Goal: Task Accomplishment & Management: Use online tool/utility

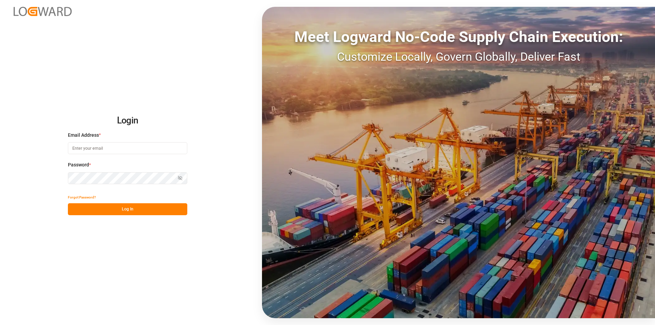
click at [129, 148] on input at bounding box center [127, 148] width 119 height 12
type input "[PERSON_NAME][EMAIL_ADDRESS][PERSON_NAME][DOMAIN_NAME]"
click at [124, 211] on button "Log In" at bounding box center [127, 209] width 119 height 12
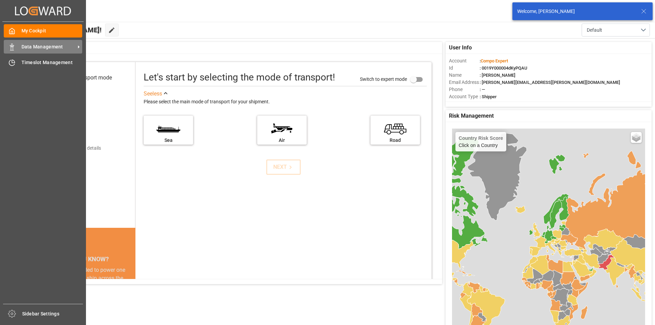
click at [70, 46] on span "Data Management" at bounding box center [49, 46] width 54 height 7
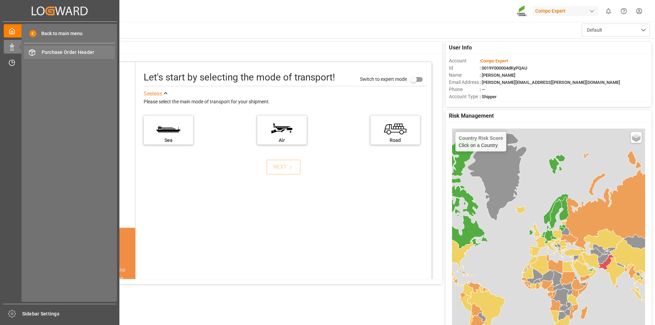
click at [86, 54] on span "Purchase Order Header" at bounding box center [78, 52] width 73 height 7
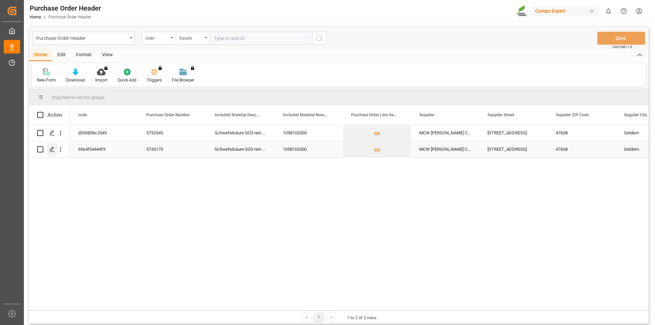
click at [51, 147] on icon "Press SPACE to select this row." at bounding box center [52, 149] width 5 height 5
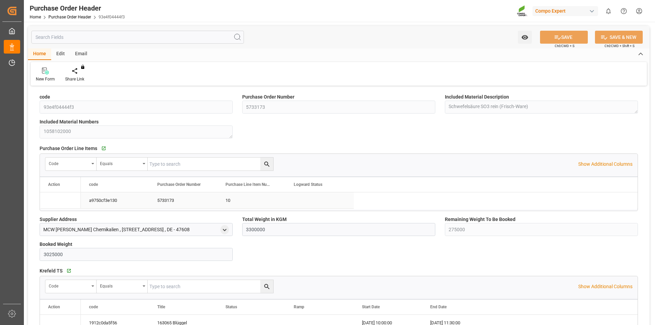
type input "3300000"
type input "275000"
type input "3025000"
click at [80, 74] on icon at bounding box center [79, 71] width 5 height 7
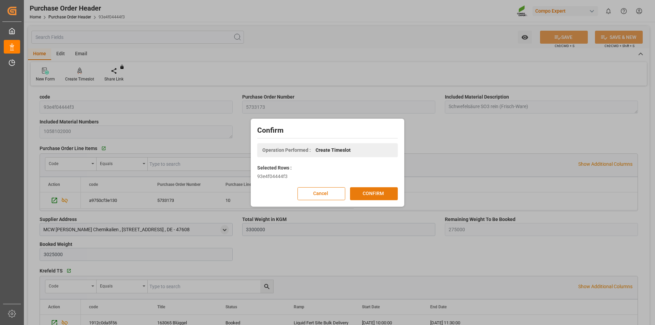
click at [357, 197] on button "CONFIRM" at bounding box center [374, 193] width 48 height 13
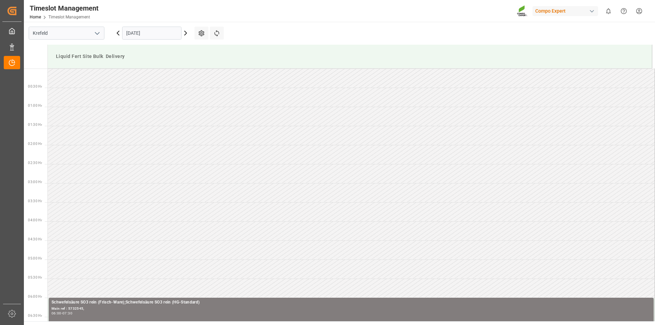
scroll to position [454, 0]
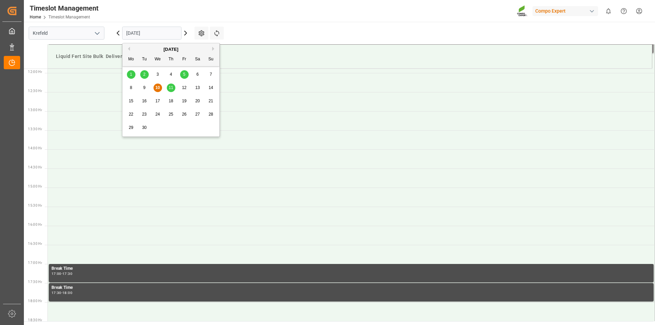
click at [128, 36] on input "[DATE]" at bounding box center [151, 33] width 59 height 13
click at [171, 87] on span "11" at bounding box center [171, 87] width 4 height 5
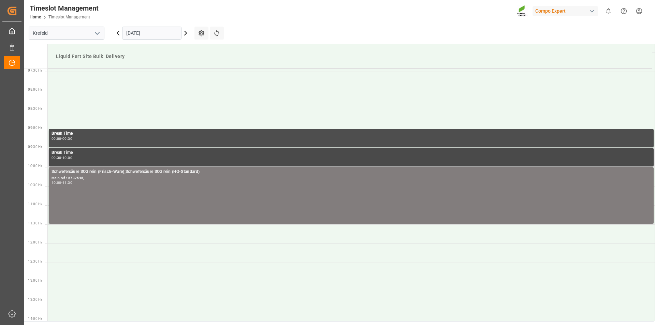
scroll to position [181, 0]
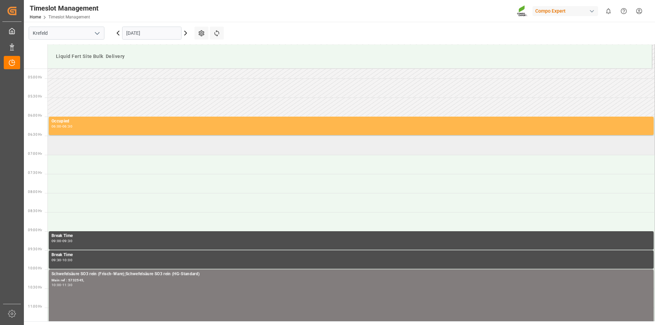
click at [73, 146] on td at bounding box center [352, 145] width 608 height 19
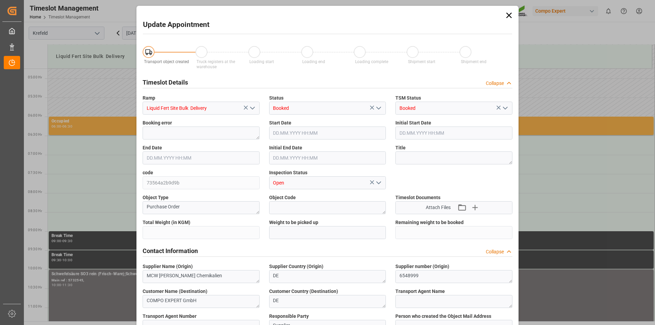
type input "3300000"
type input "275000"
type input "11.09.2025 06:30"
type input "11.09.2025 07:00"
type input "10.09.2025 10:46"
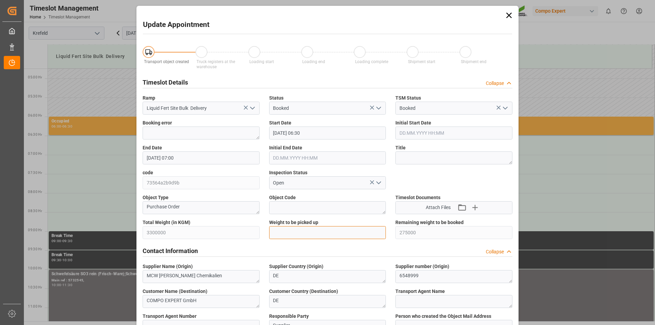
click at [309, 232] on input "text" at bounding box center [327, 232] width 117 height 13
type input "25000"
click at [420, 160] on textarea at bounding box center [454, 158] width 117 height 13
type textarea "163037 Tauschlag"
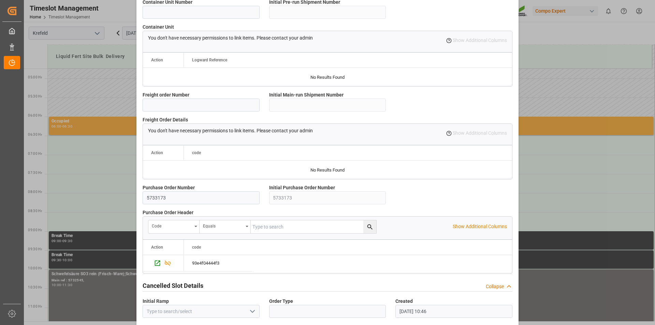
scroll to position [574, 0]
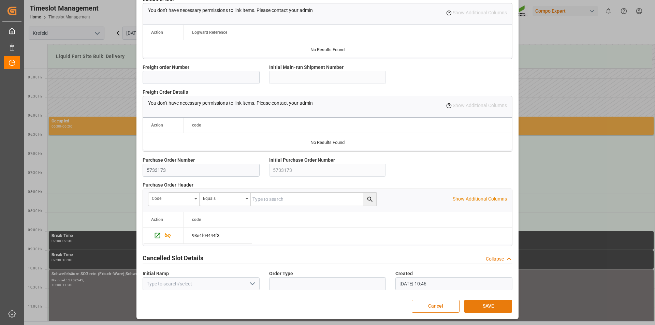
click at [484, 304] on button "SAVE" at bounding box center [489, 306] width 48 height 13
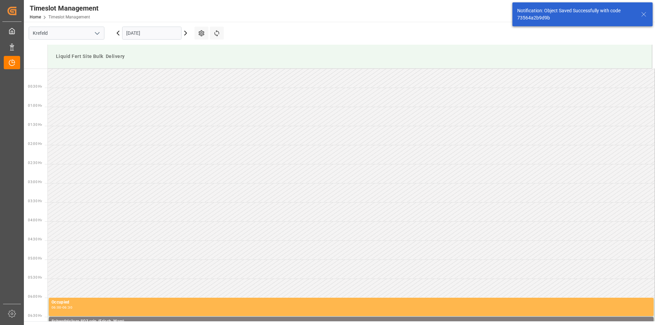
scroll to position [187, 0]
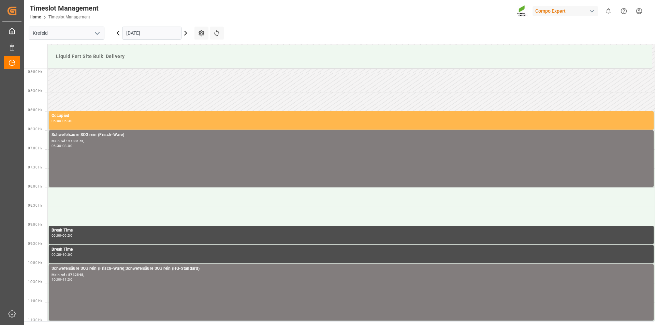
click at [643, 9] on html "Created by potrace 1.15, written by Peter Selinger 2001-2017 Created by potrace…" at bounding box center [327, 162] width 655 height 325
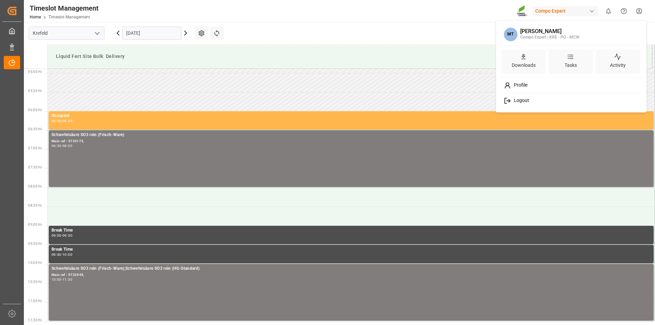
click at [530, 103] on div "Logout" at bounding box center [572, 101] width 140 height 13
